Goal: Complete application form

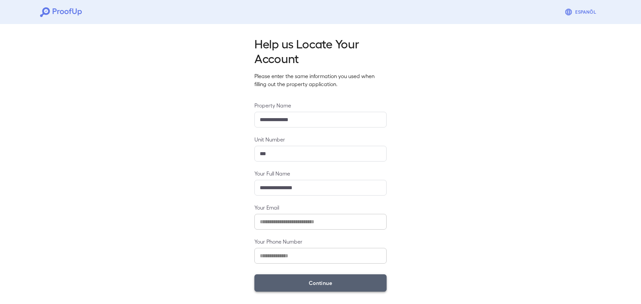
click at [312, 286] on button "Continue" at bounding box center [321, 283] width 132 height 17
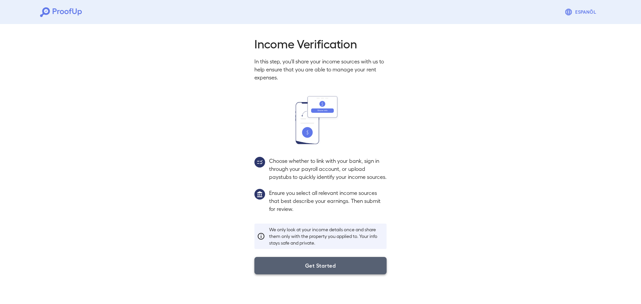
click at [304, 273] on button "Get Started" at bounding box center [321, 265] width 132 height 17
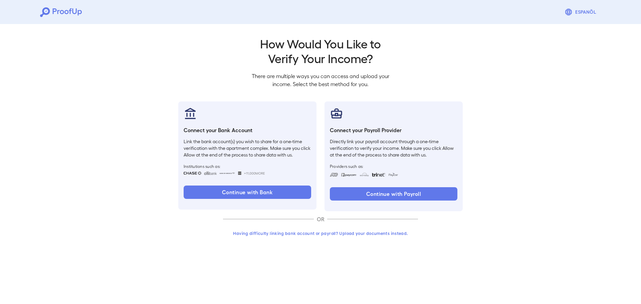
click at [342, 234] on button "Having difficulty linking bank account or payroll? Upload your documents instea…" at bounding box center [320, 233] width 195 height 12
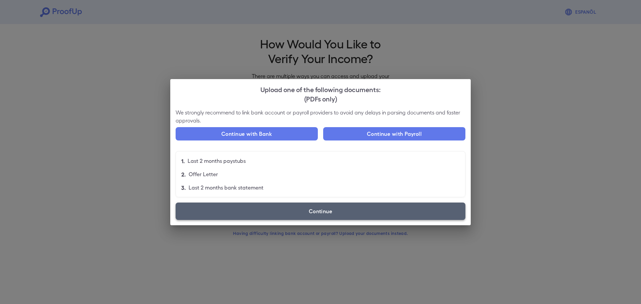
click at [283, 215] on label "Continue" at bounding box center [321, 211] width 290 height 17
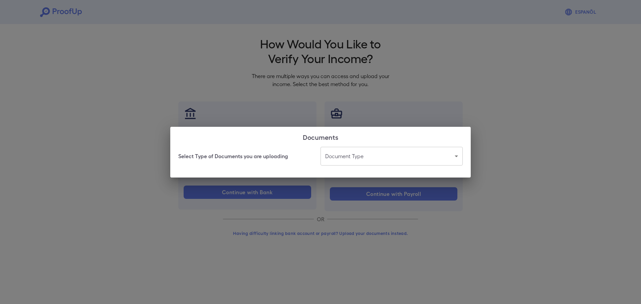
click at [354, 155] on body "Espanõl Go back How Would You Like to Verify Your Income? There are multiple wa…" at bounding box center [320, 127] width 641 height 255
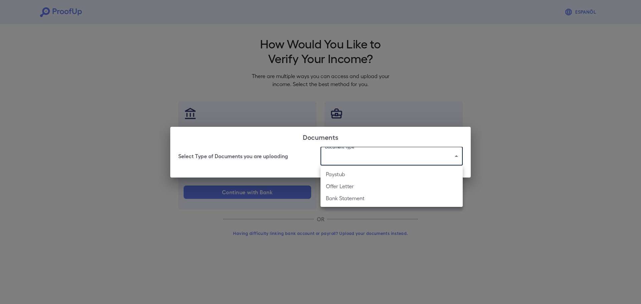
click at [350, 197] on li "Bank Statement" at bounding box center [392, 198] width 142 height 12
type input "**********"
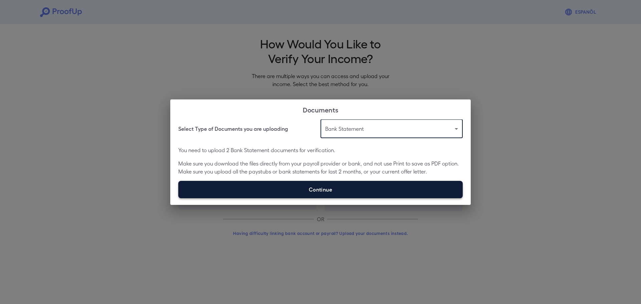
click at [363, 195] on label "Continue" at bounding box center [320, 189] width 285 height 17
click at [179, 198] on input "Continue" at bounding box center [178, 198] width 0 height 0
type input "**********"
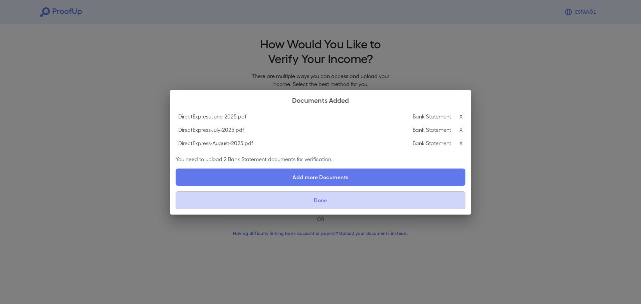
drag, startPoint x: 314, startPoint y: 202, endPoint x: 316, endPoint y: 199, distance: 3.8
click at [315, 199] on button "Done" at bounding box center [321, 200] width 290 height 18
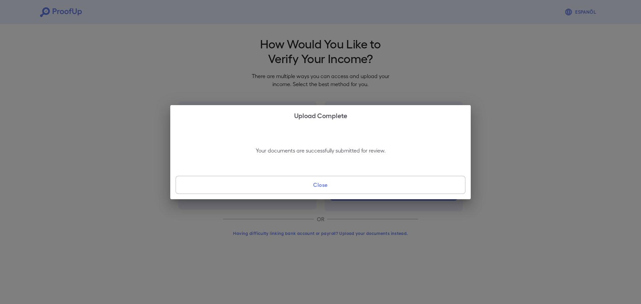
click at [357, 181] on button "Close" at bounding box center [321, 185] width 290 height 18
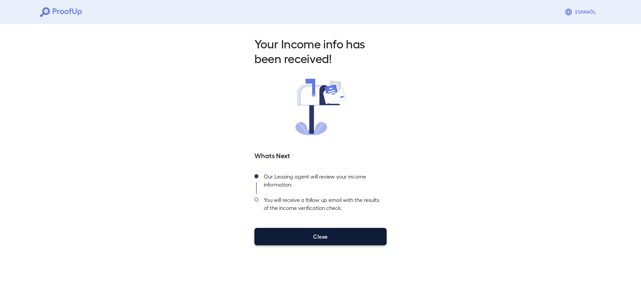
click at [287, 239] on button "Close" at bounding box center [321, 236] width 132 height 17
